Goal: Information Seeking & Learning: Find specific fact

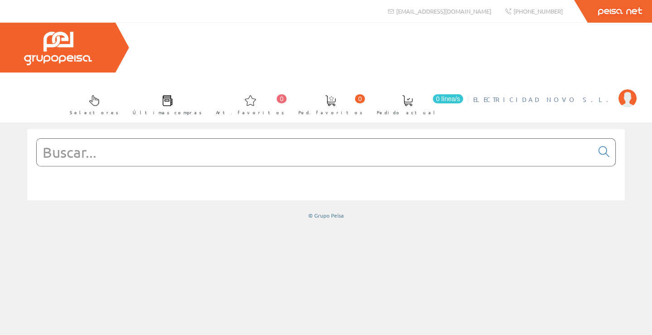
click at [565, 95] on span "ELECTRICIDAD NOVO S.L." at bounding box center [543, 99] width 141 height 9
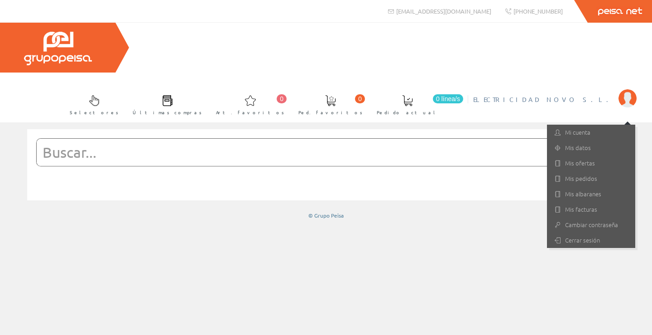
click at [372, 135] on div at bounding box center [326, 164] width 580 height 59
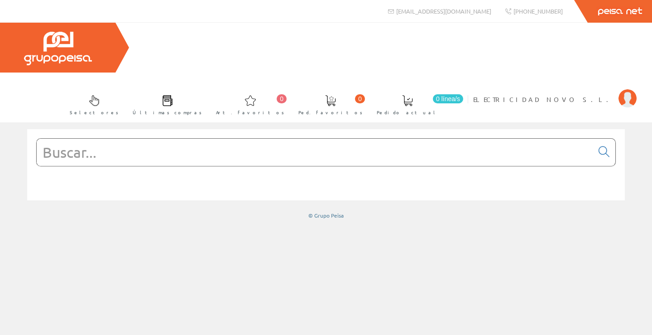
click at [367, 139] on input "text" at bounding box center [315, 152] width 557 height 27
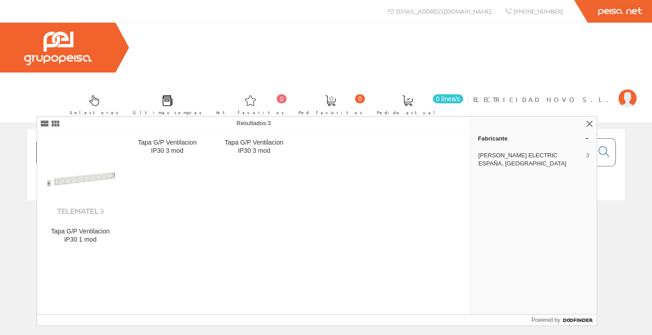
type input "lvs03895"
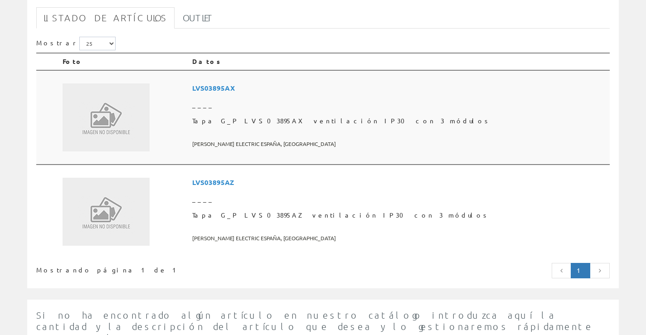
scroll to position [181, 0]
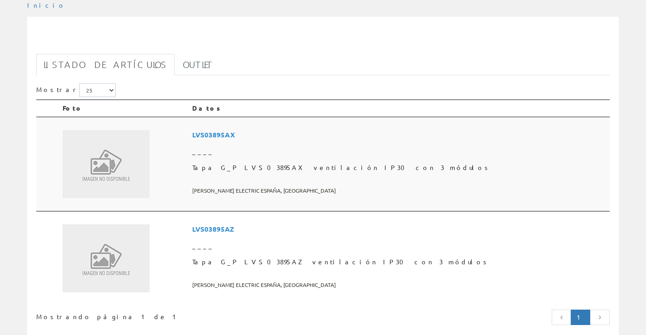
click at [125, 130] on img at bounding box center [106, 164] width 87 height 68
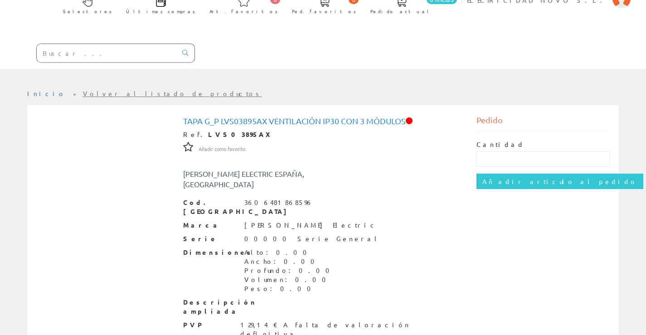
scroll to position [100, 0]
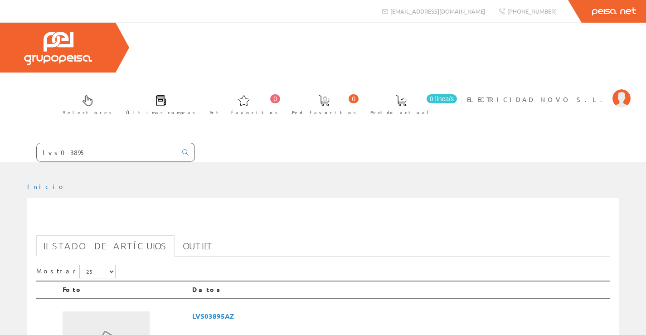
scroll to position [181, 0]
